Goal: Task Accomplishment & Management: Manage account settings

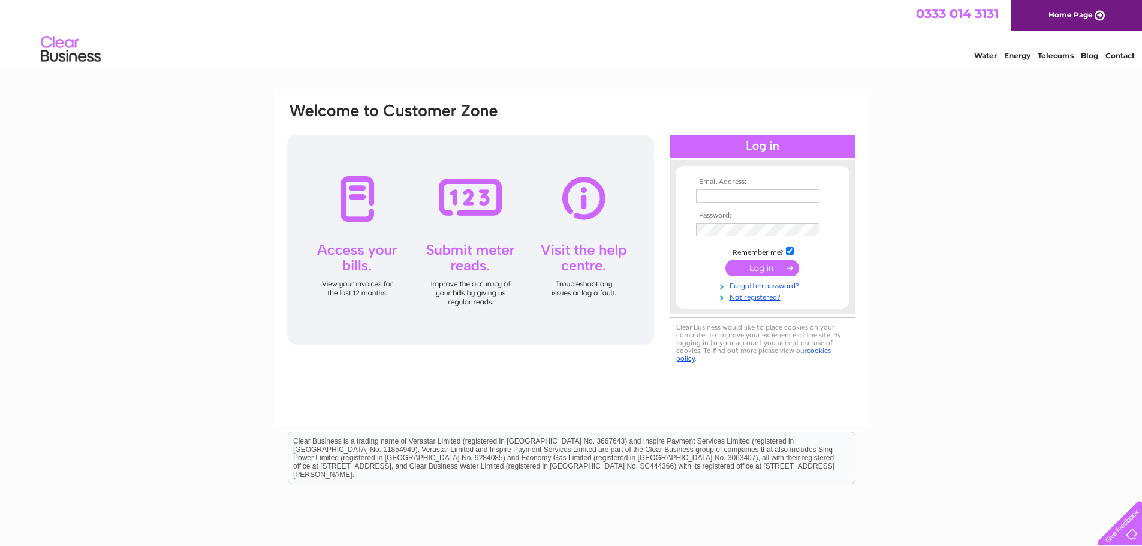
type input "[EMAIL_ADDRESS][DOMAIN_NAME]"
click at [756, 269] on input "submit" at bounding box center [763, 268] width 74 height 17
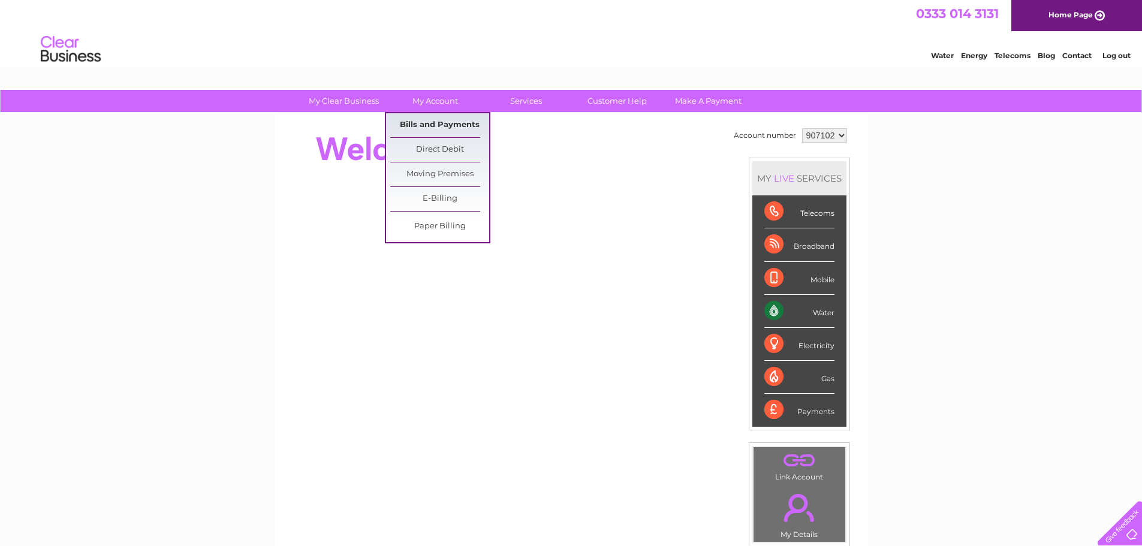
click at [424, 116] on link "Bills and Payments" at bounding box center [439, 125] width 99 height 24
